Goal: Check status

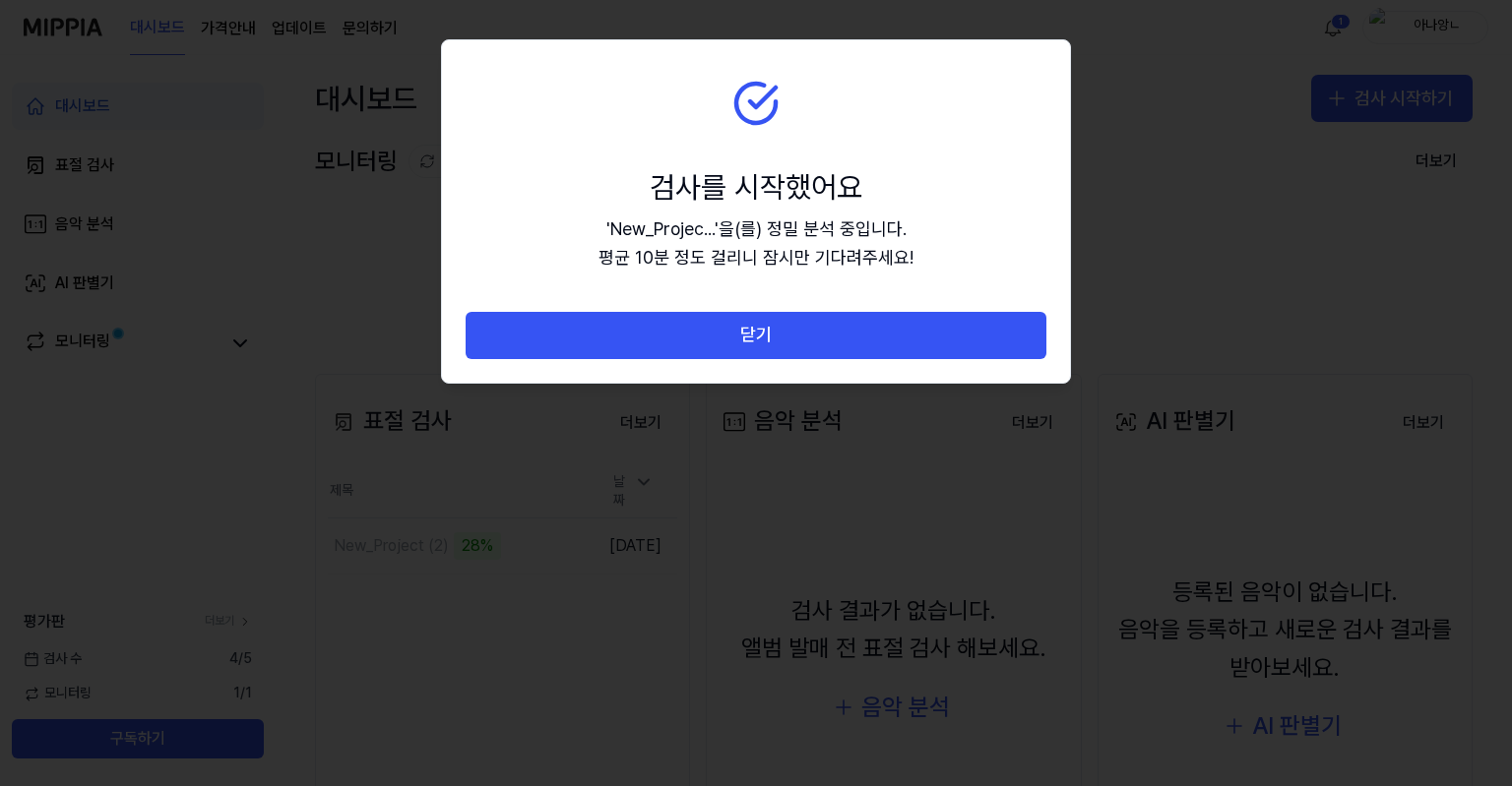
click at [767, 334] on button "닫기" at bounding box center [756, 334] width 580 height 47
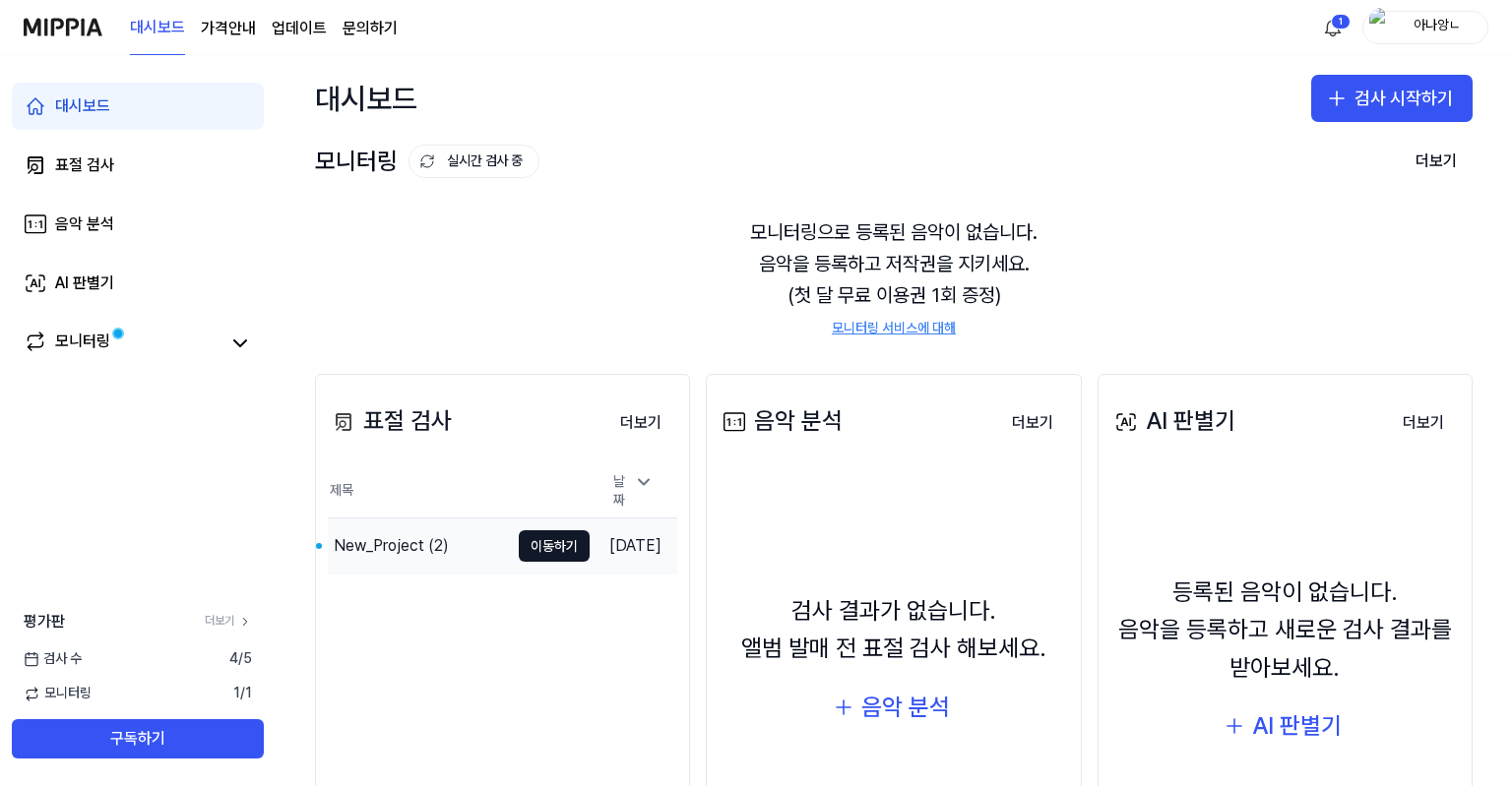
click at [338, 540] on div "New_Project (2)" at bounding box center [391, 546] width 115 height 24
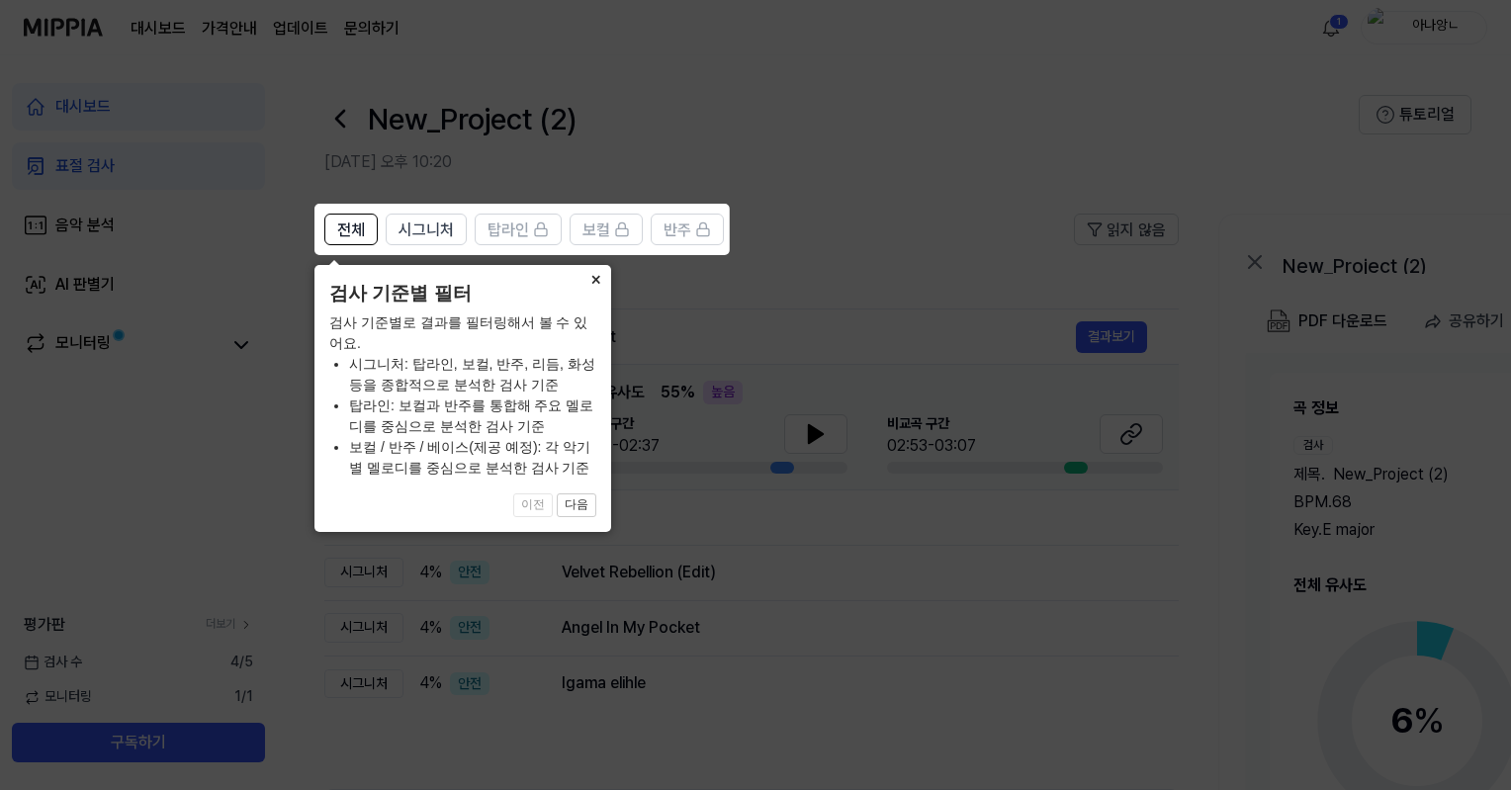
click at [597, 280] on button "×" at bounding box center [595, 279] width 32 height 28
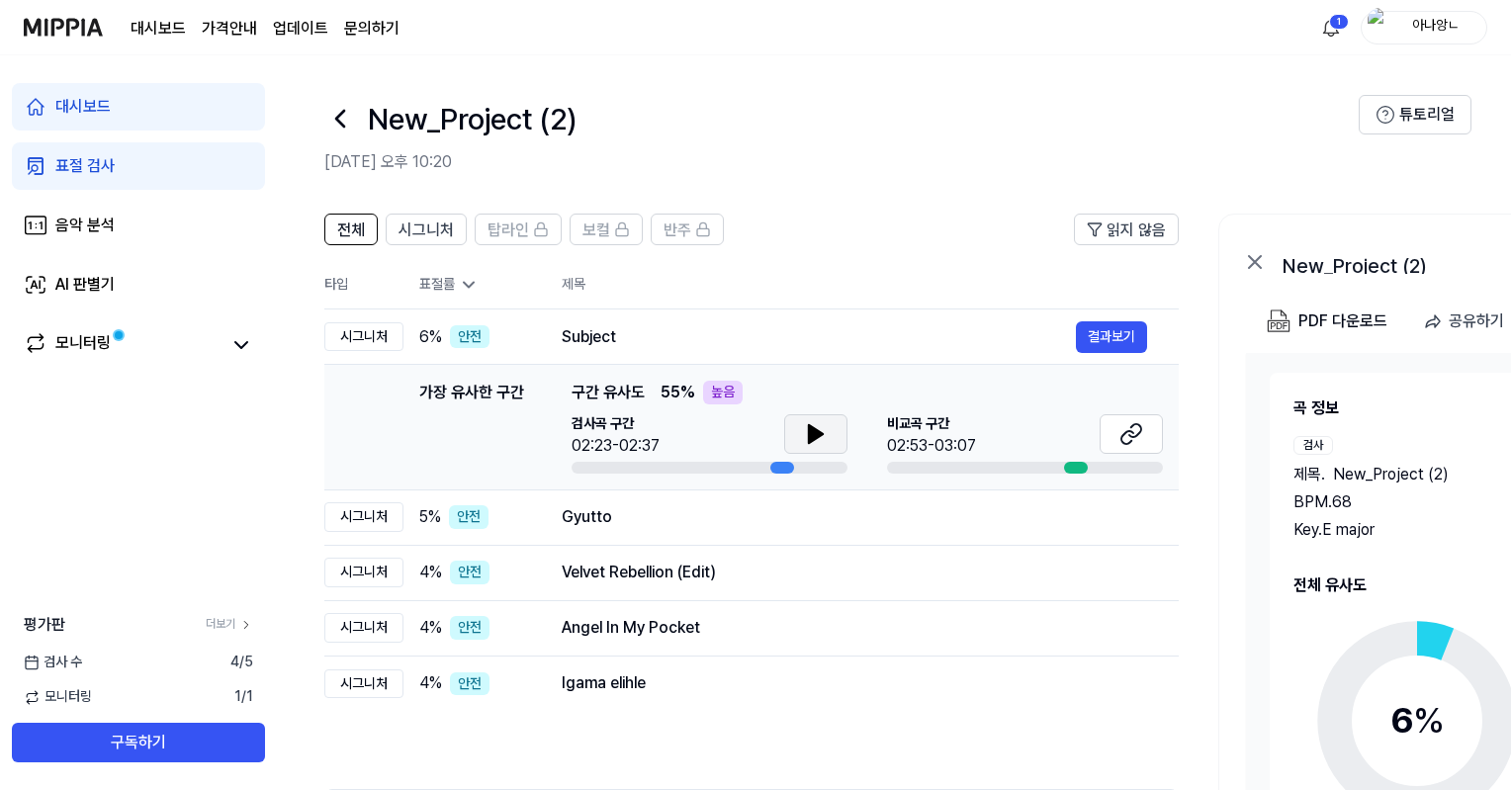
click at [828, 439] on button at bounding box center [815, 434] width 63 height 40
click at [1136, 438] on icon at bounding box center [1131, 434] width 24 height 24
click at [369, 438] on div "가장 유사한 구간 가장 유사한 구간 구간 유사도 55 % 높음 검사곡 구간 02:23-02:37 [GEOGRAPHIC_DATA] 구간 02:5…" at bounding box center [751, 427] width 823 height 93
click at [429, 232] on span "시그니처" at bounding box center [426, 231] width 55 height 24
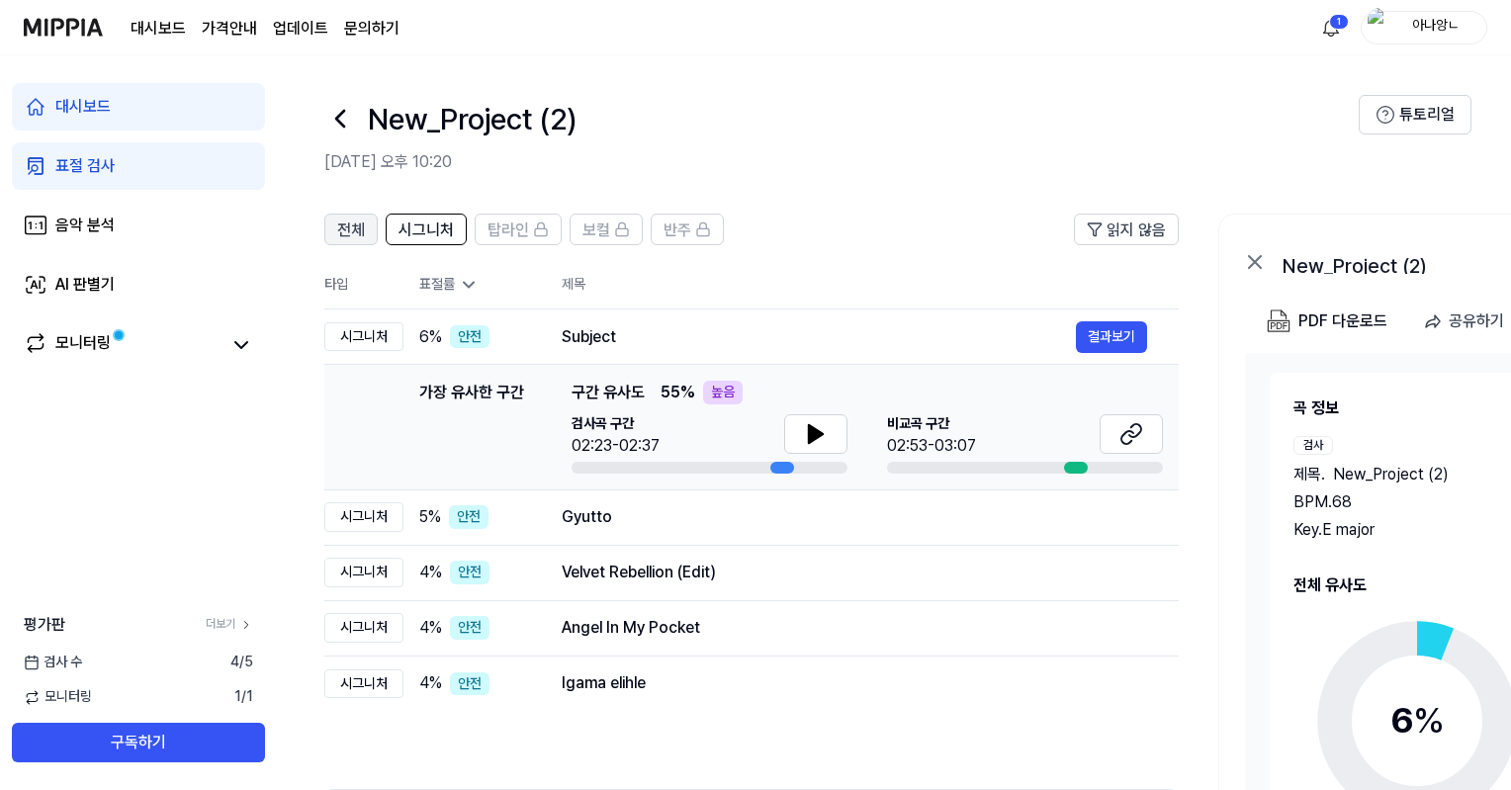
click at [334, 221] on button "전체" at bounding box center [350, 230] width 53 height 32
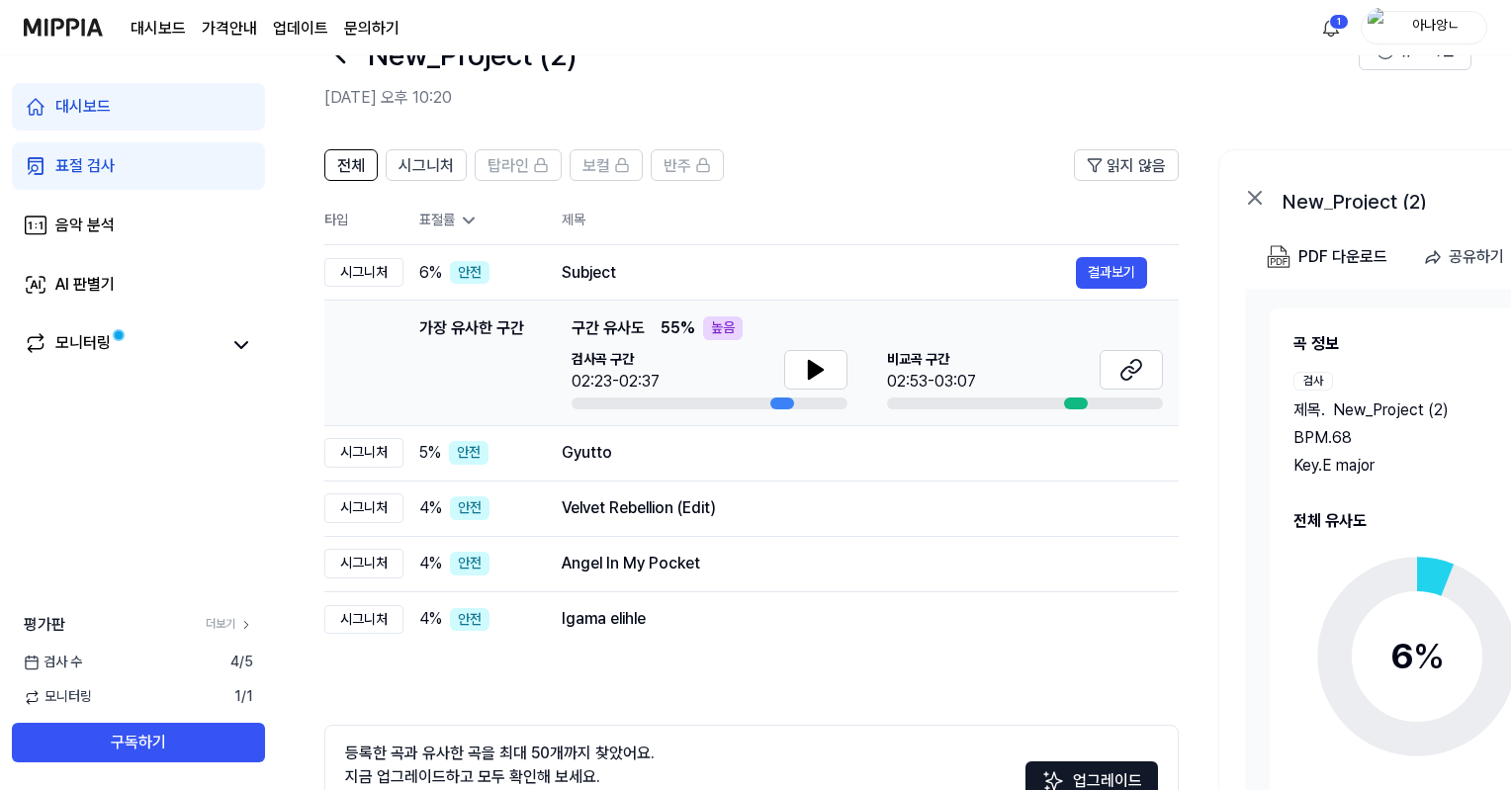
scroll to position [206, 0]
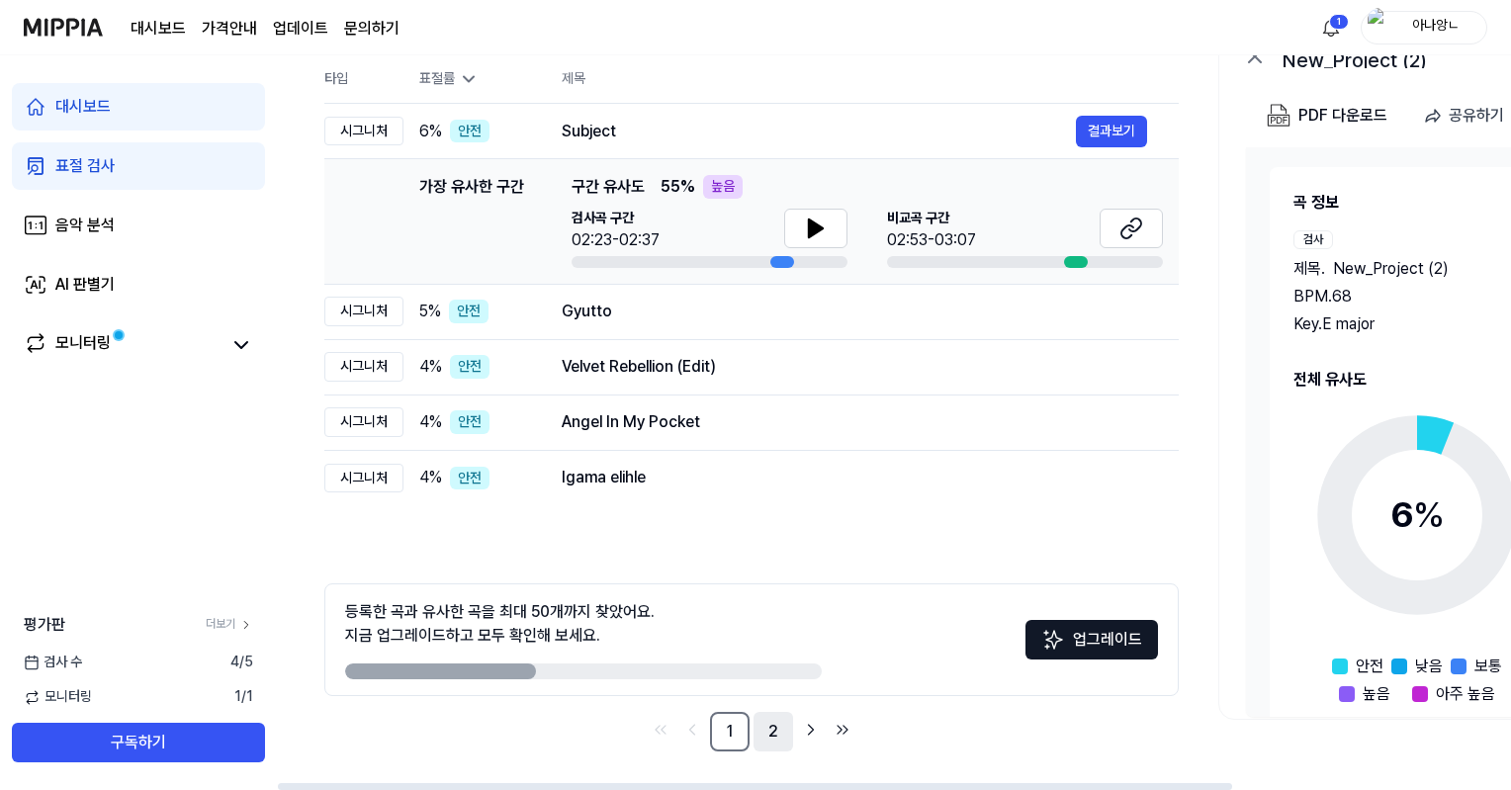
click at [769, 737] on link "2" at bounding box center [774, 732] width 40 height 40
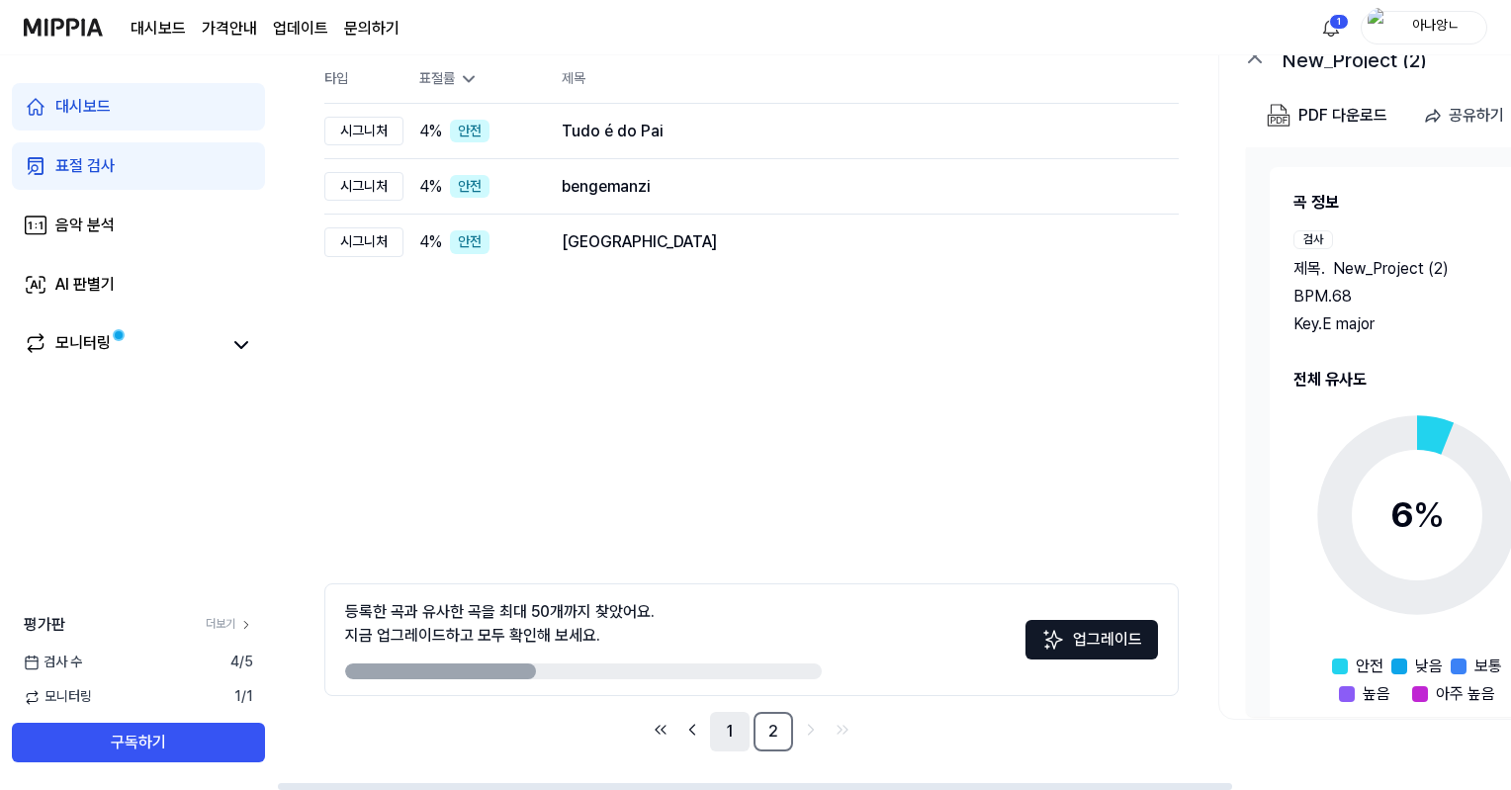
click at [729, 739] on link "1" at bounding box center [730, 732] width 40 height 40
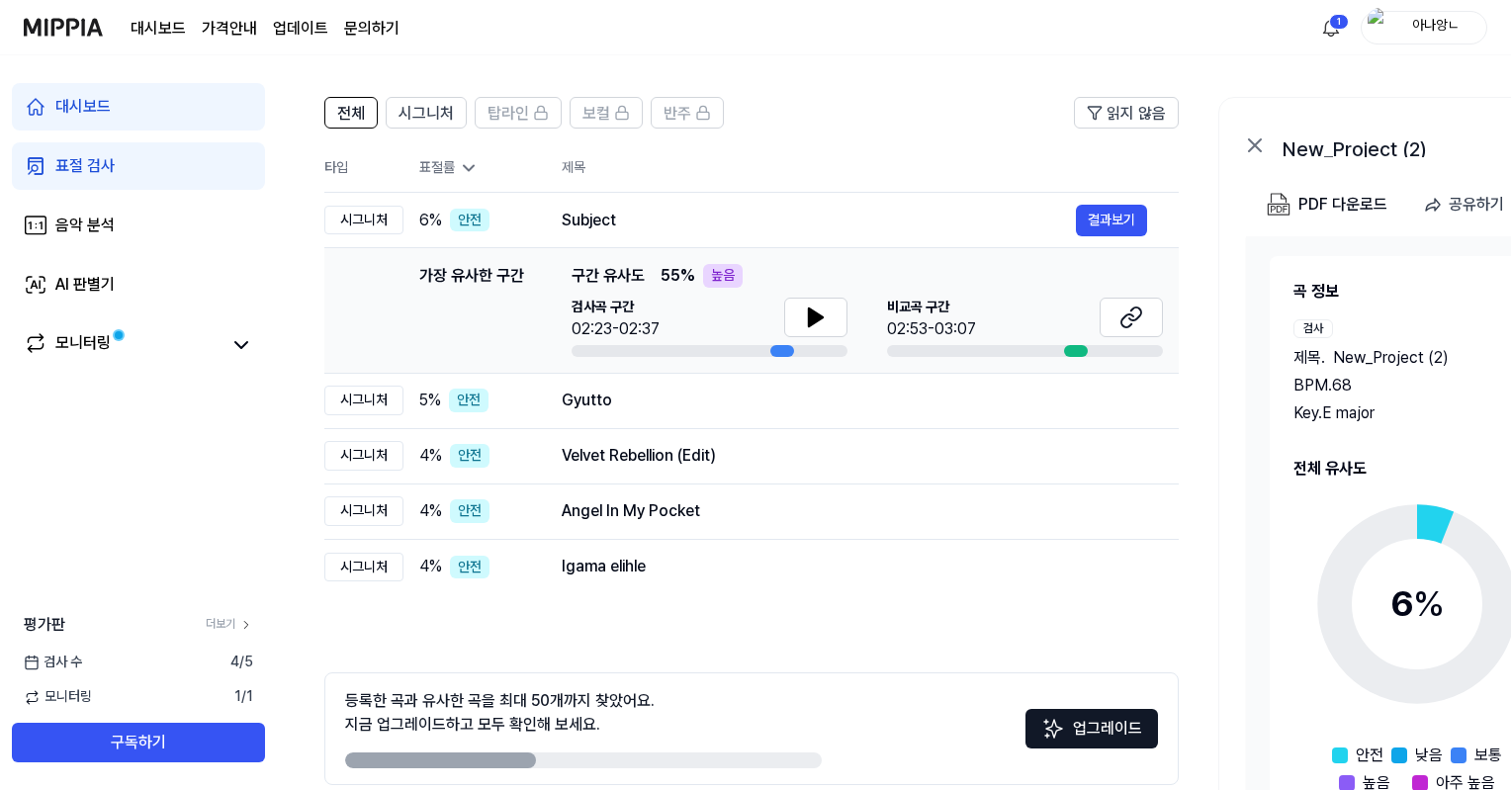
scroll to position [107, 0]
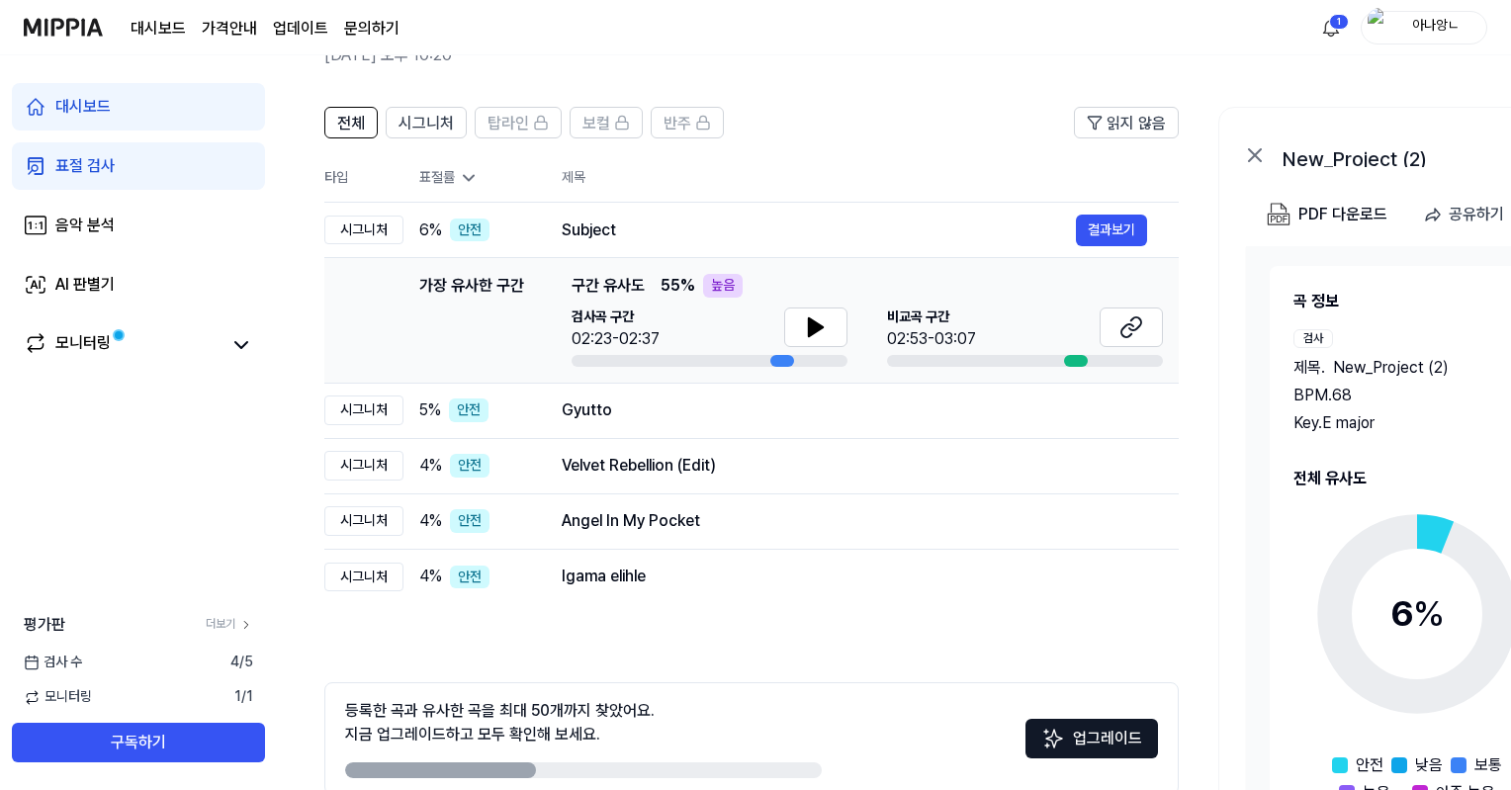
drag, startPoint x: 157, startPoint y: 0, endPoint x: 1325, endPoint y: 616, distance: 1320.4
click at [1335, 616] on circle at bounding box center [1417, 613] width 165 height 165
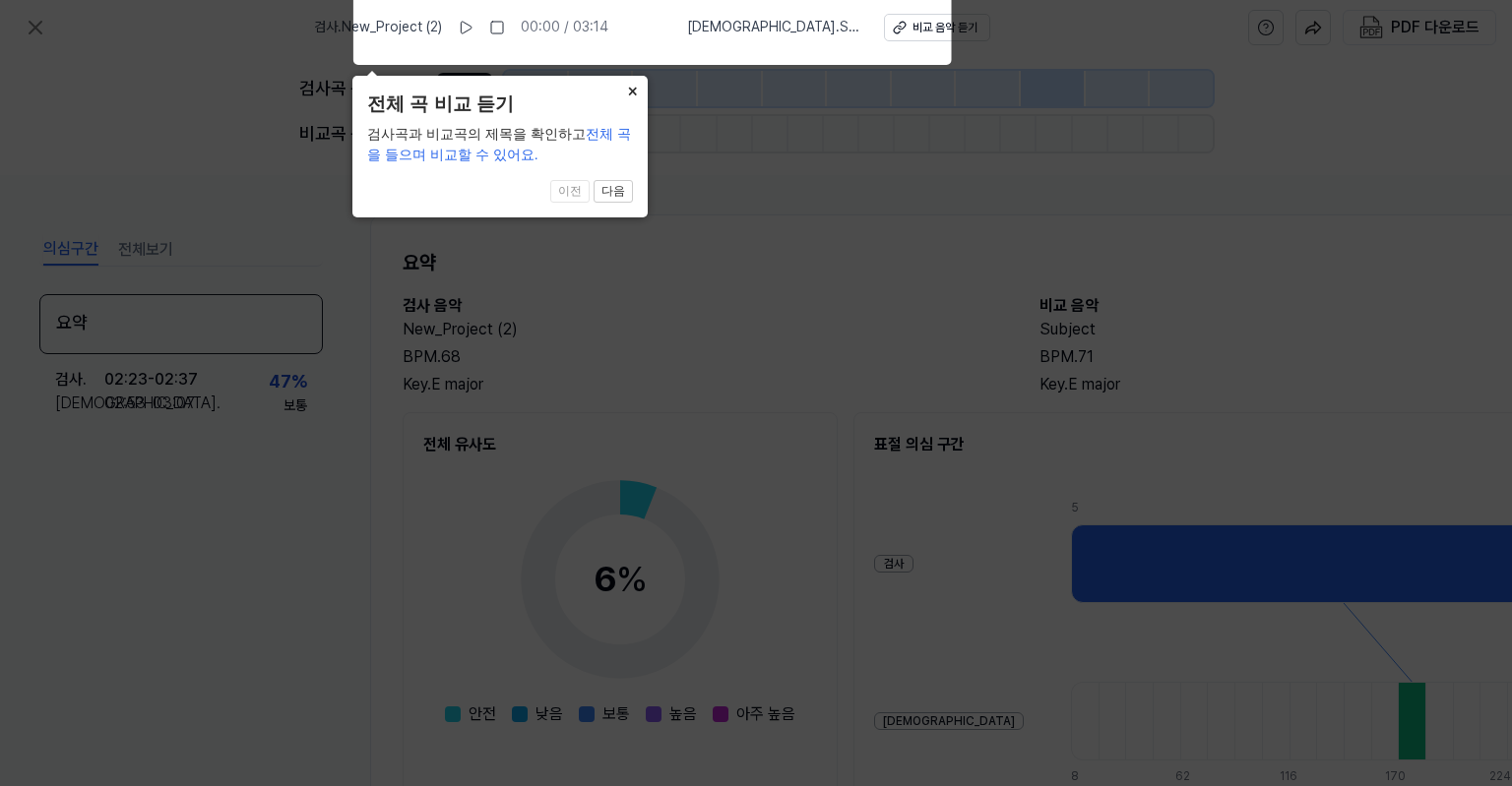
click at [638, 95] on button "×" at bounding box center [632, 90] width 32 height 28
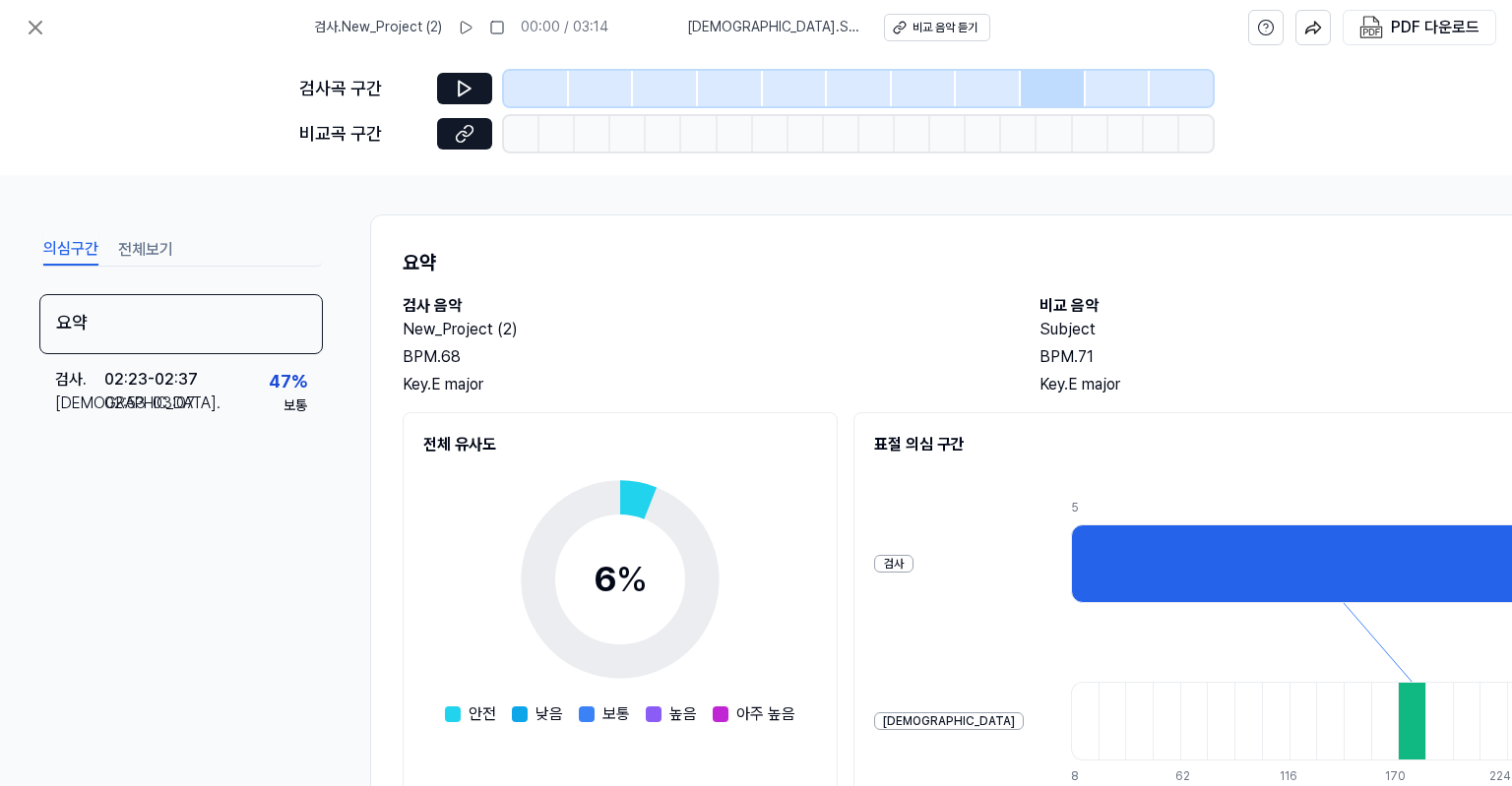
click at [145, 132] on div "검사곡 구간 비교곡 구간" at bounding box center [756, 114] width 1512 height 120
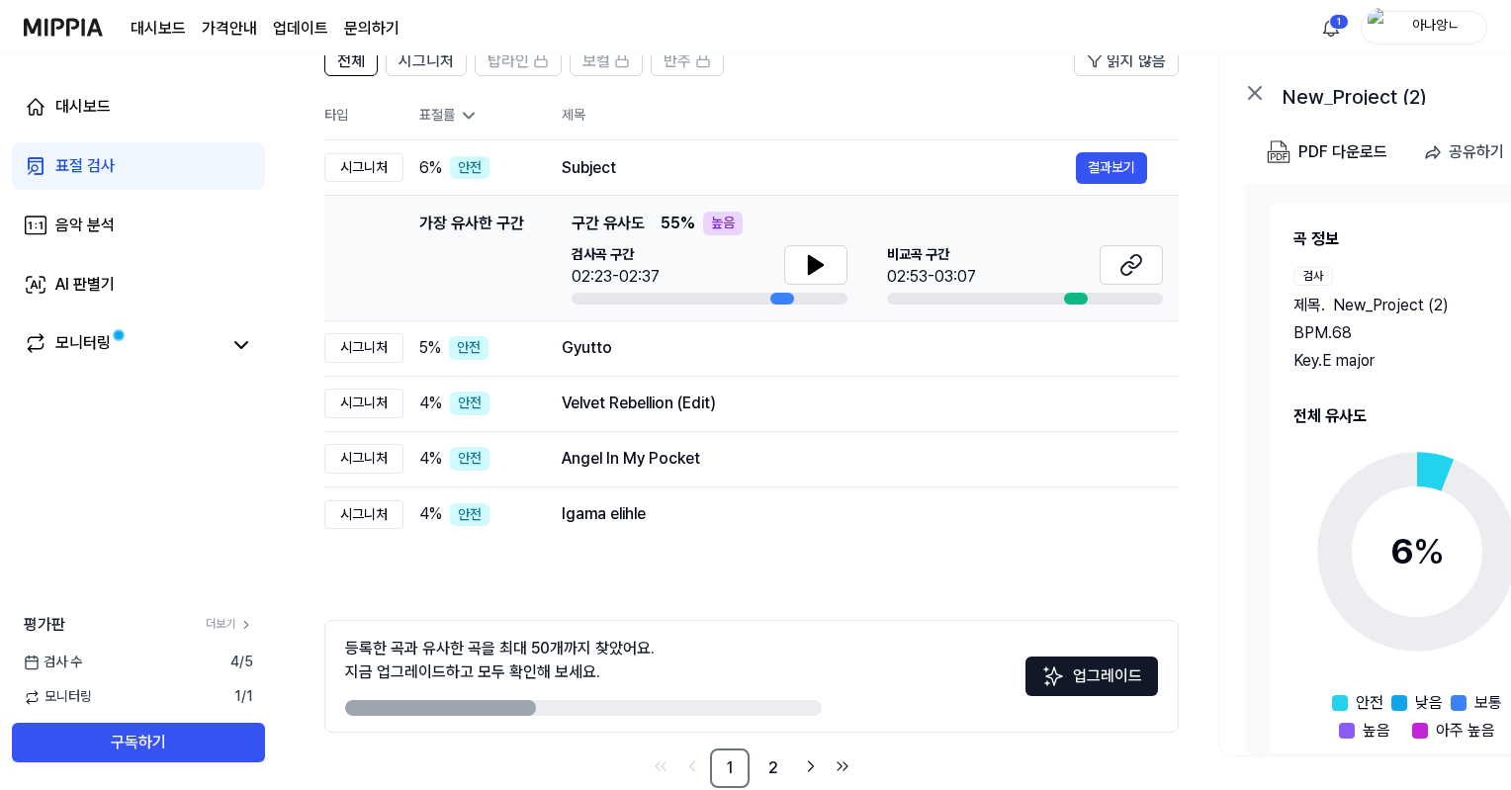
scroll to position [107, 0]
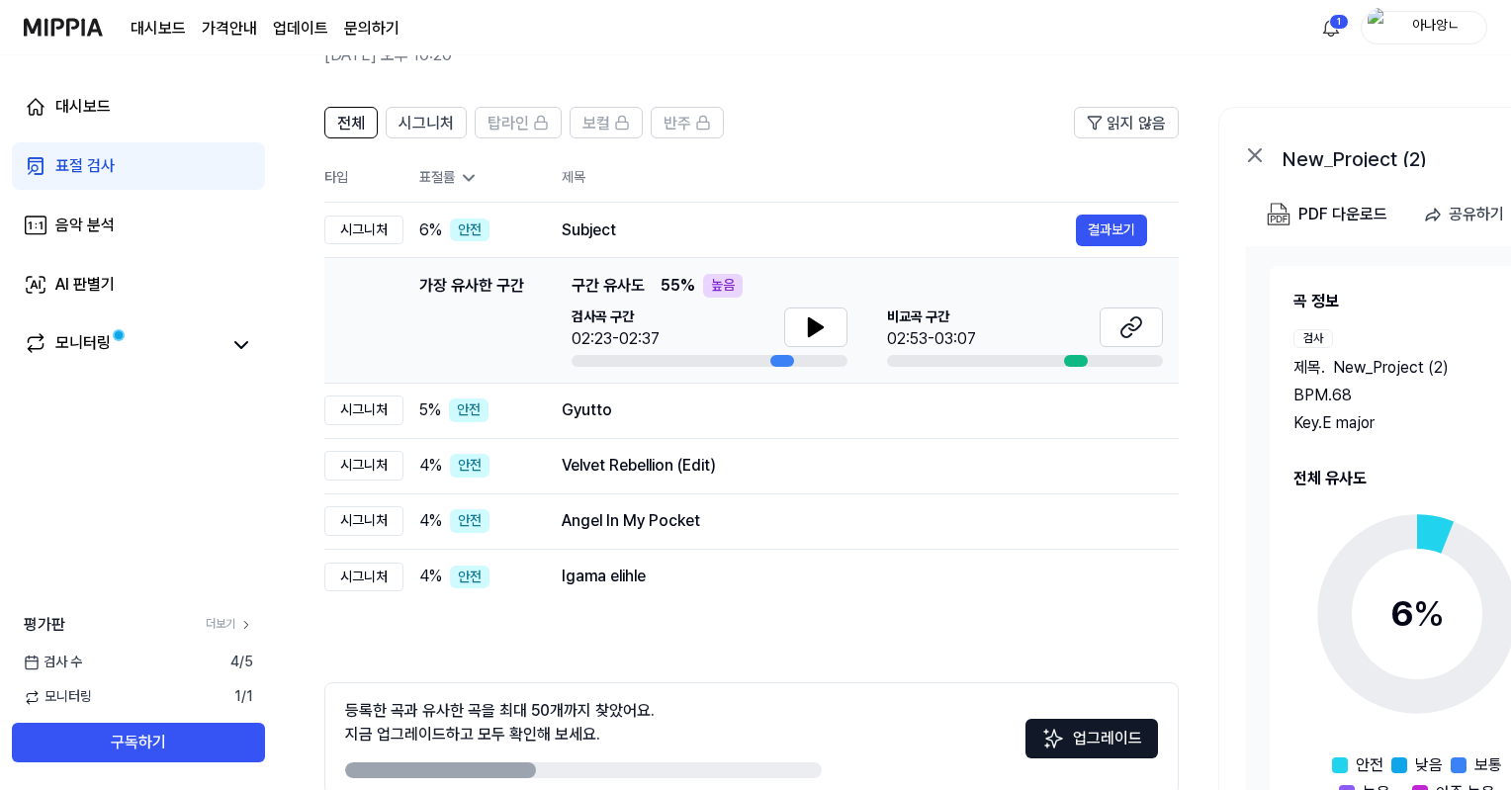
click at [36, 507] on div "대시보드 표절 검사 음악 분석 AI 판별기 모니터링 평가판 더보기 검사 [DATE] 모니터링 1 / 1 구독하기" at bounding box center [138, 422] width 277 height 735
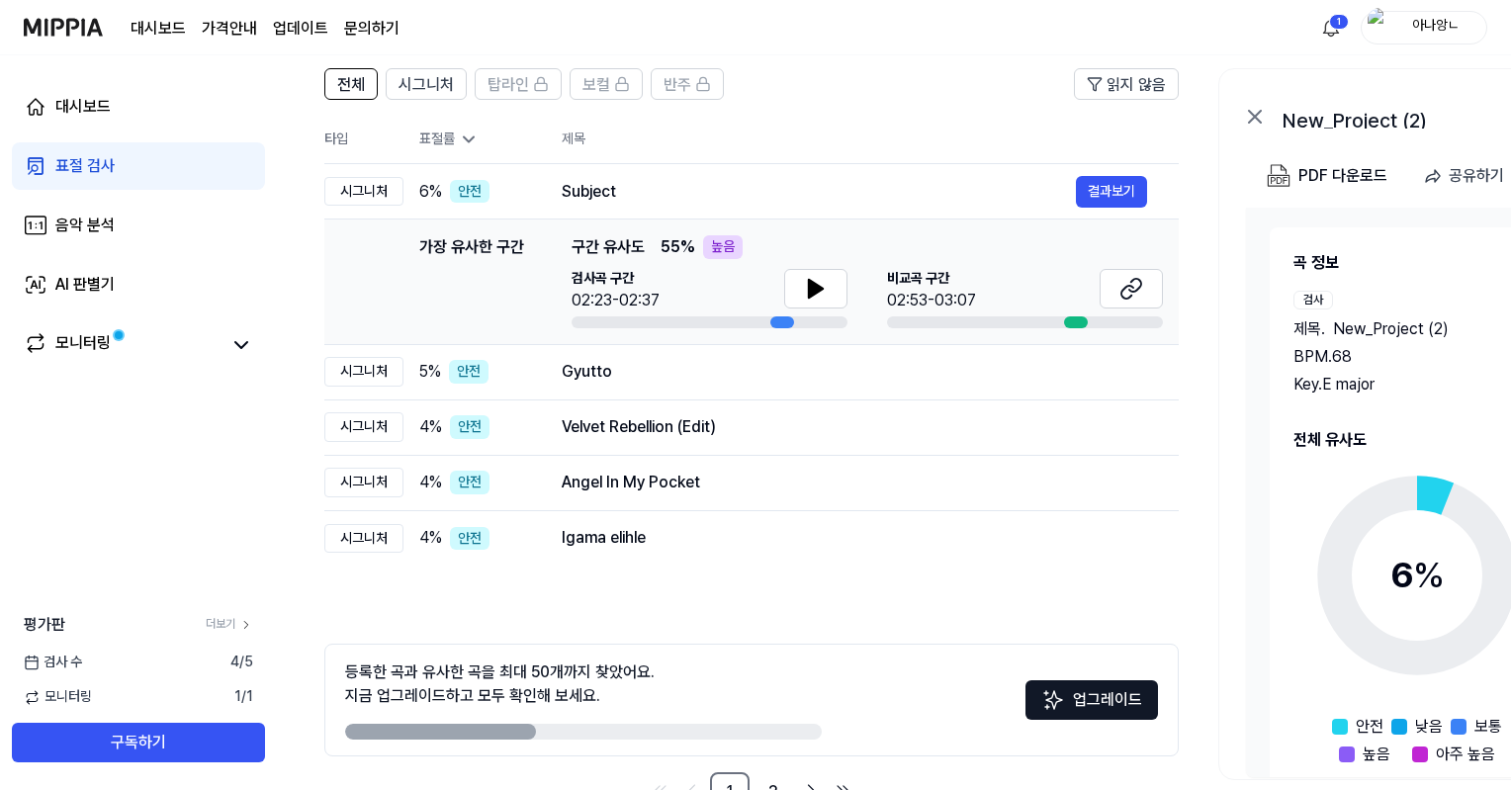
scroll to position [206, 0]
